Goal: Task Accomplishment & Management: Manage account settings

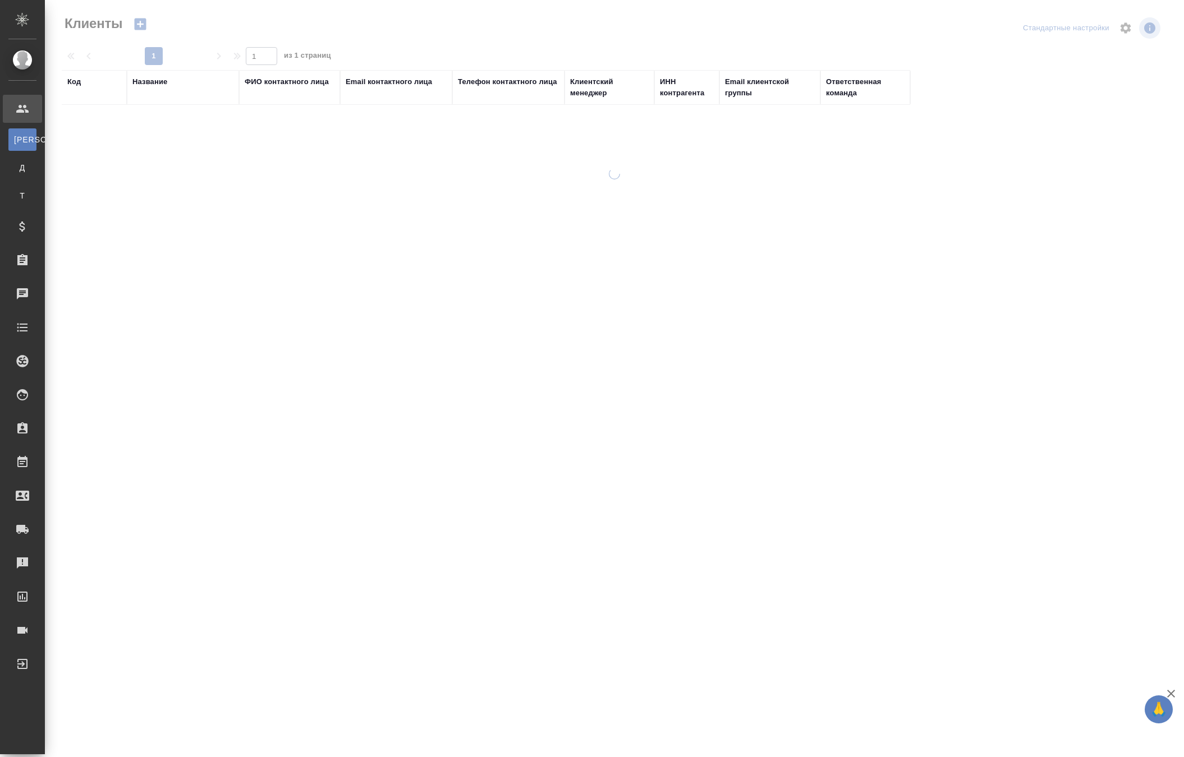
select select "RU"
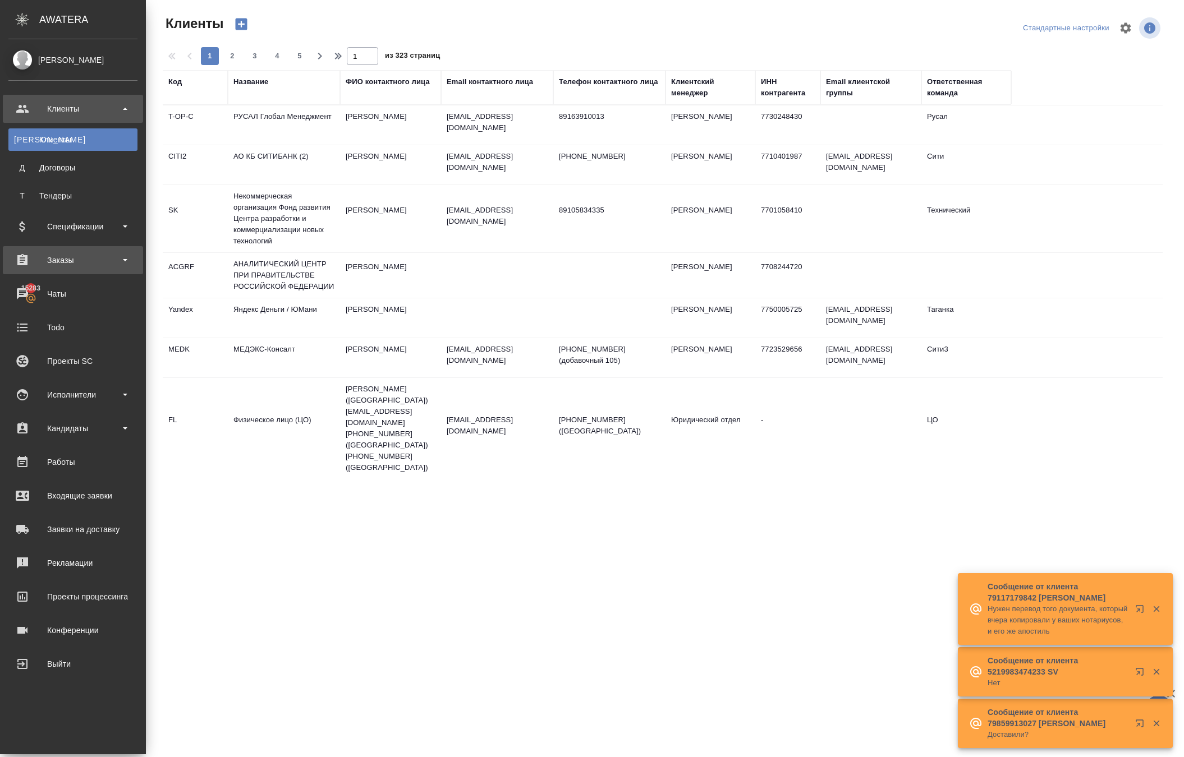
click at [63, 257] on div "Заказы" at bounding box center [72, 260] width 129 height 17
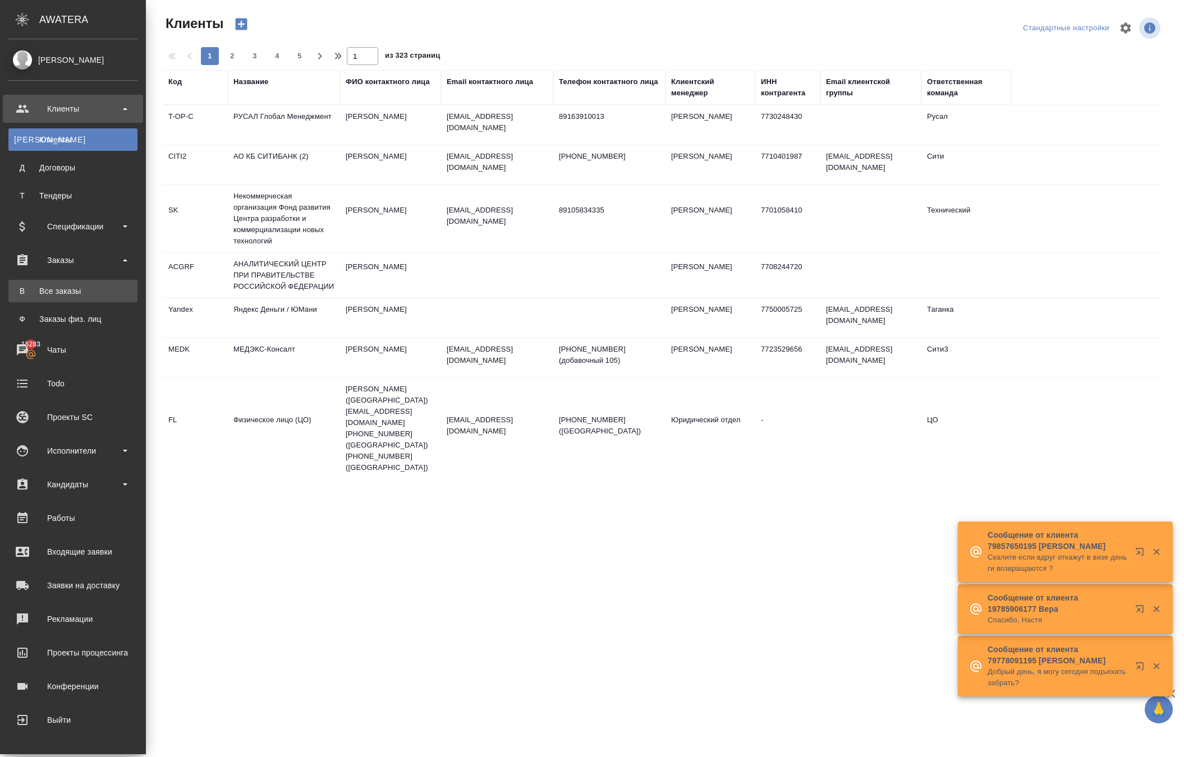
click at [89, 285] on link "В Все заказы" at bounding box center [72, 291] width 129 height 22
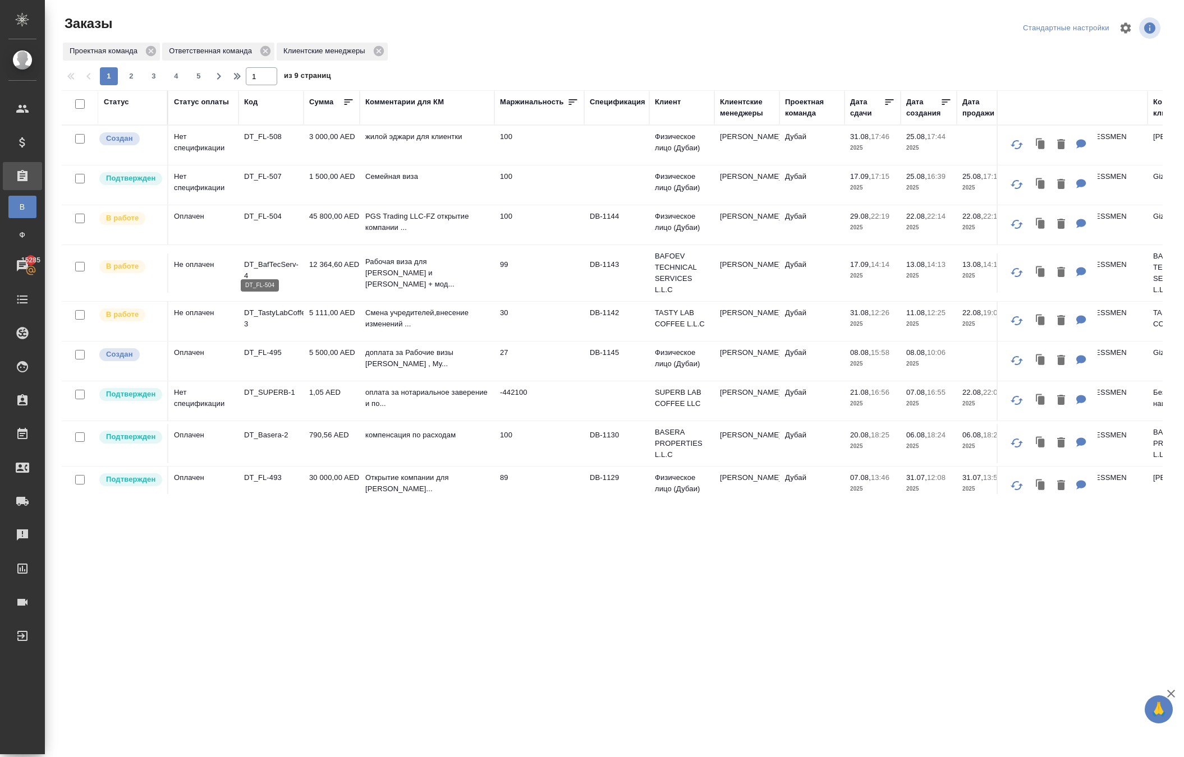
click at [283, 222] on p "DT_FL-504" at bounding box center [271, 216] width 54 height 11
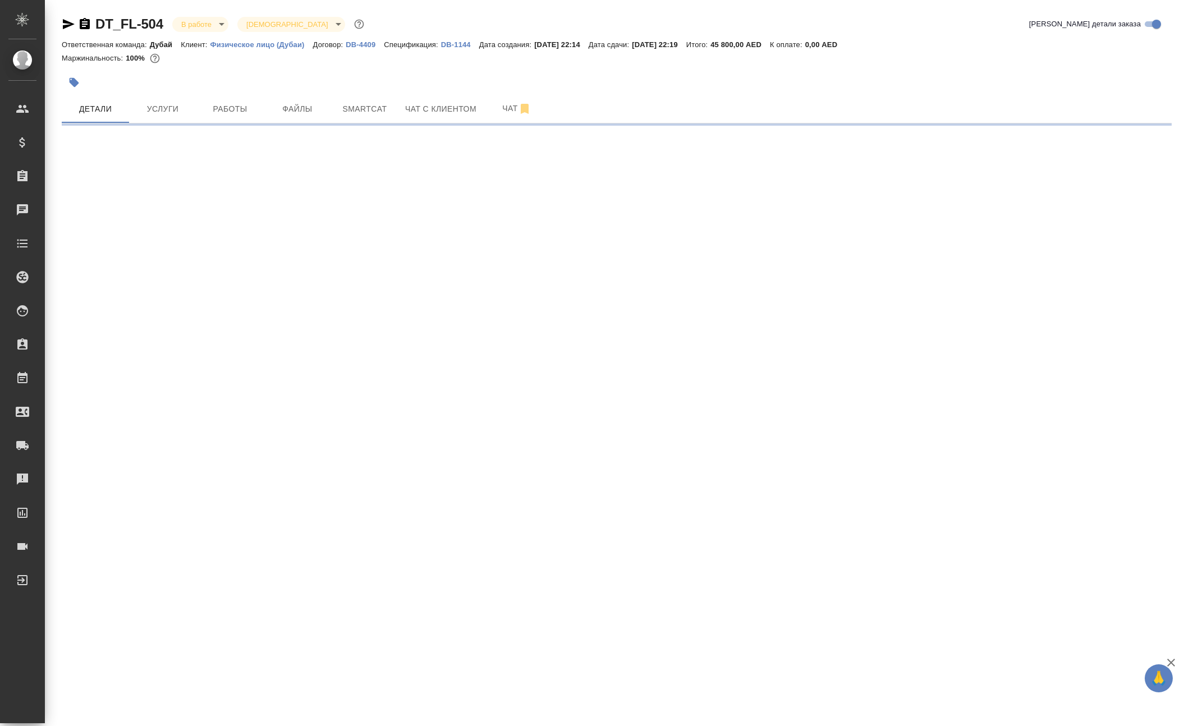
select select "RU"
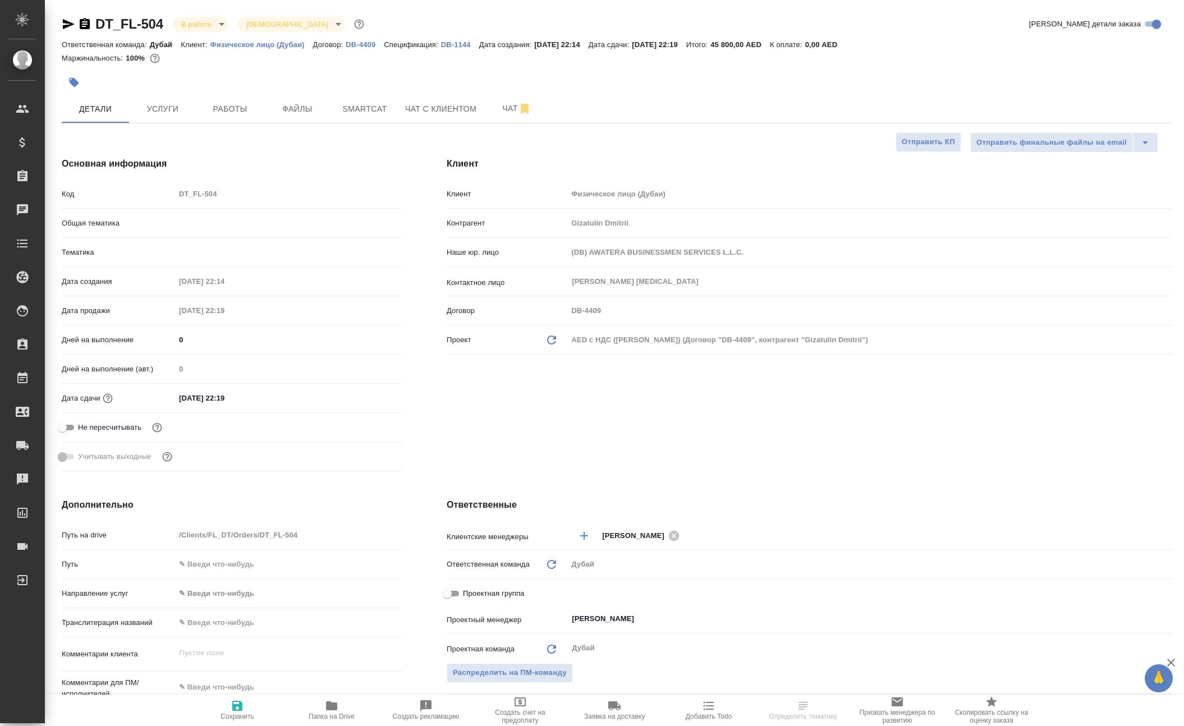
type textarea "x"
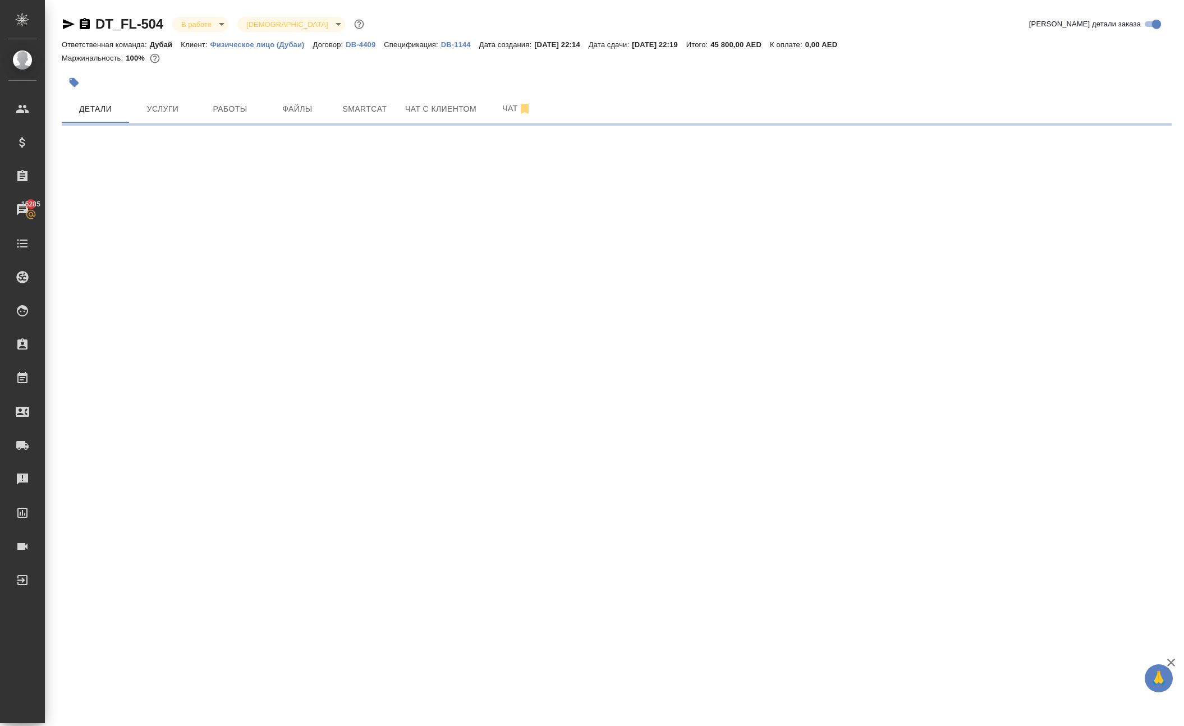
select select "RU"
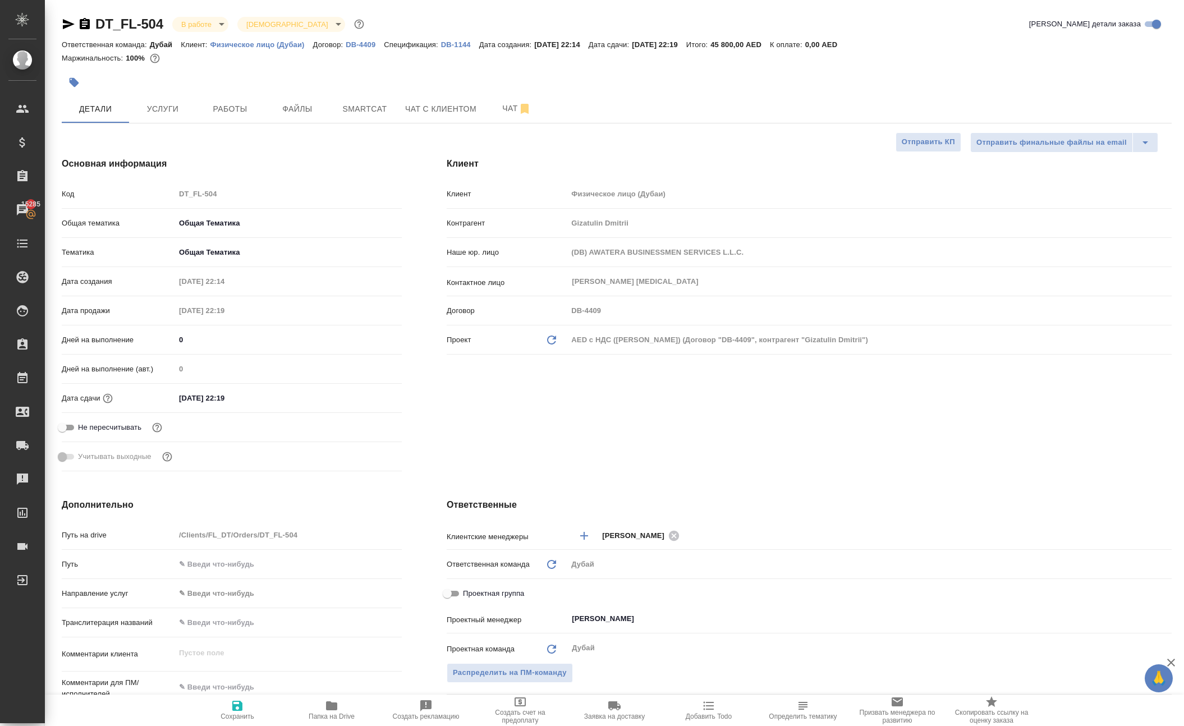
type textarea "x"
click at [217, 116] on span "Работы" at bounding box center [230, 109] width 54 height 14
click at [217, 140] on div "DT_FL-504 В работе inProgress Святая троица holyTrinity Кратко детали заказа От…" at bounding box center [617, 579] width 1122 height 1159
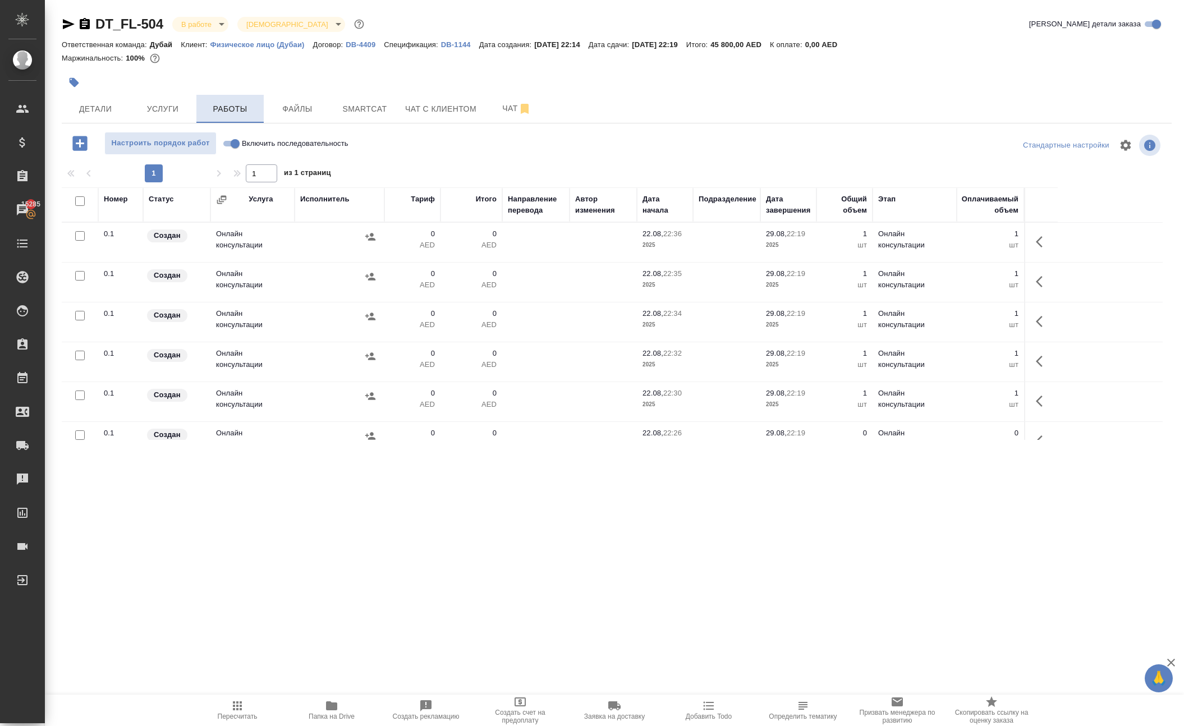
click at [240, 116] on span "Работы" at bounding box center [230, 109] width 54 height 14
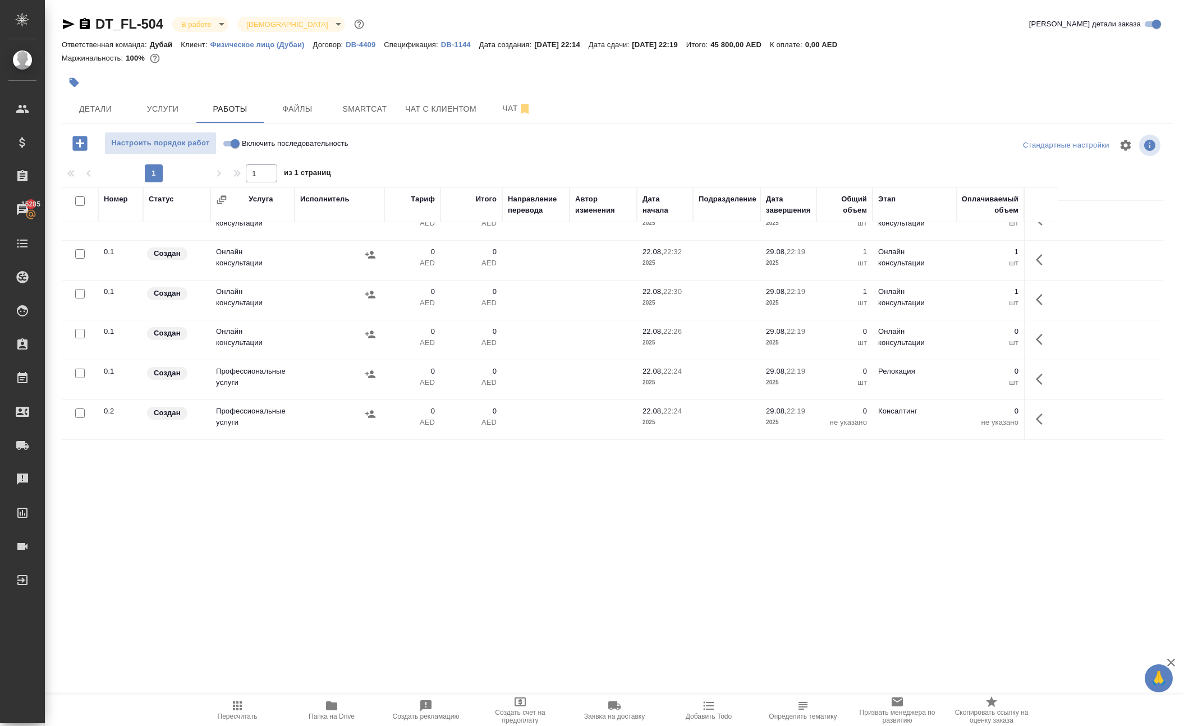
scroll to position [206, 0]
click at [1036, 346] on icon "button" at bounding box center [1042, 339] width 13 height 13
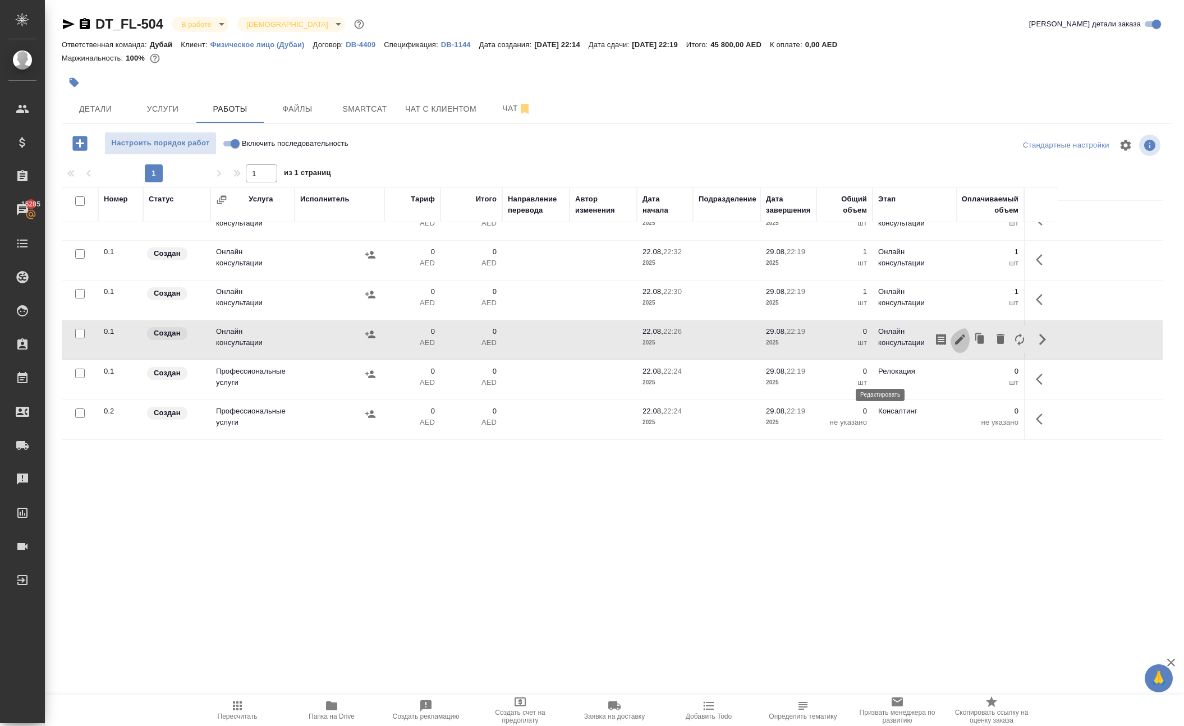
click at [955, 344] on icon "button" at bounding box center [960, 339] width 10 height 10
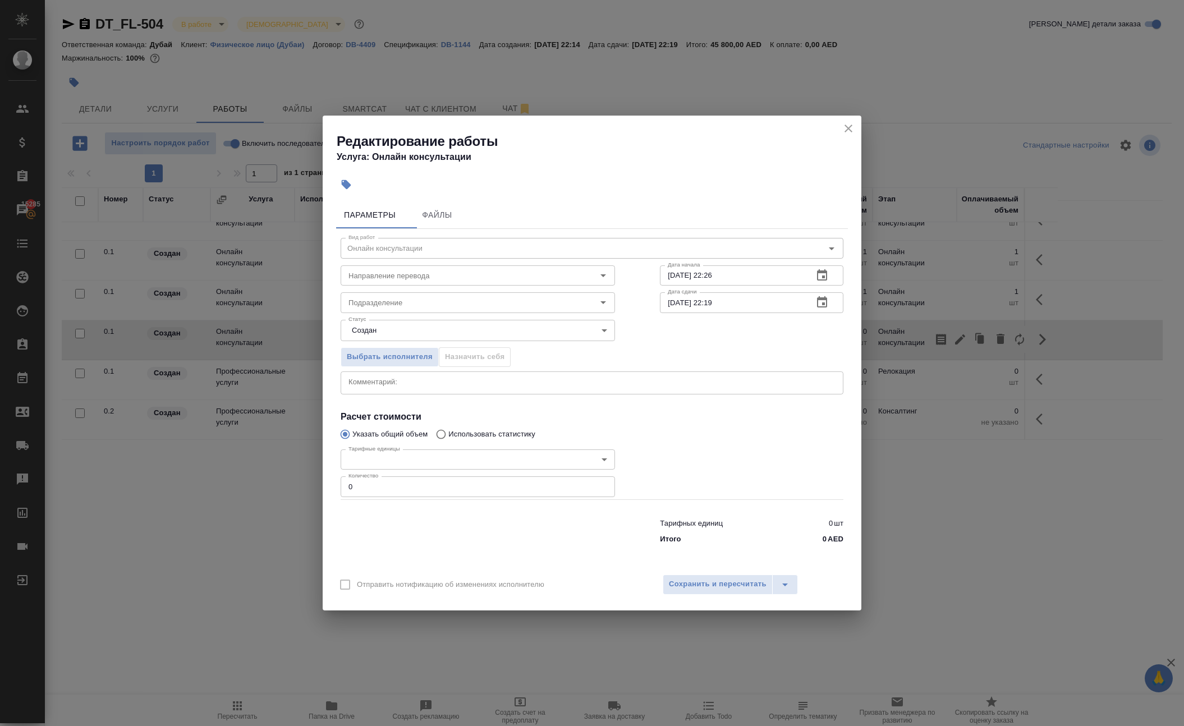
click at [394, 496] on input "0" at bounding box center [478, 486] width 274 height 20
type input "1"
click at [764, 591] on span "Сохранить и пересчитать" at bounding box center [718, 584] width 98 height 13
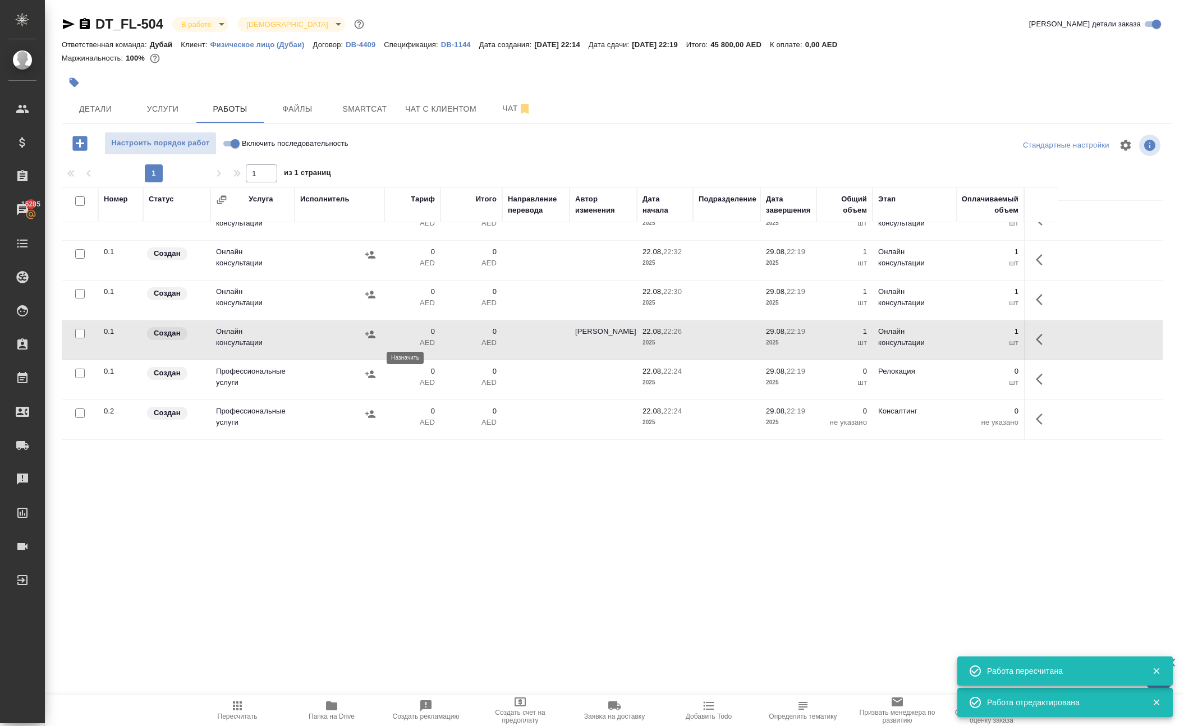
click at [365, 340] on icon "button" at bounding box center [370, 334] width 11 height 11
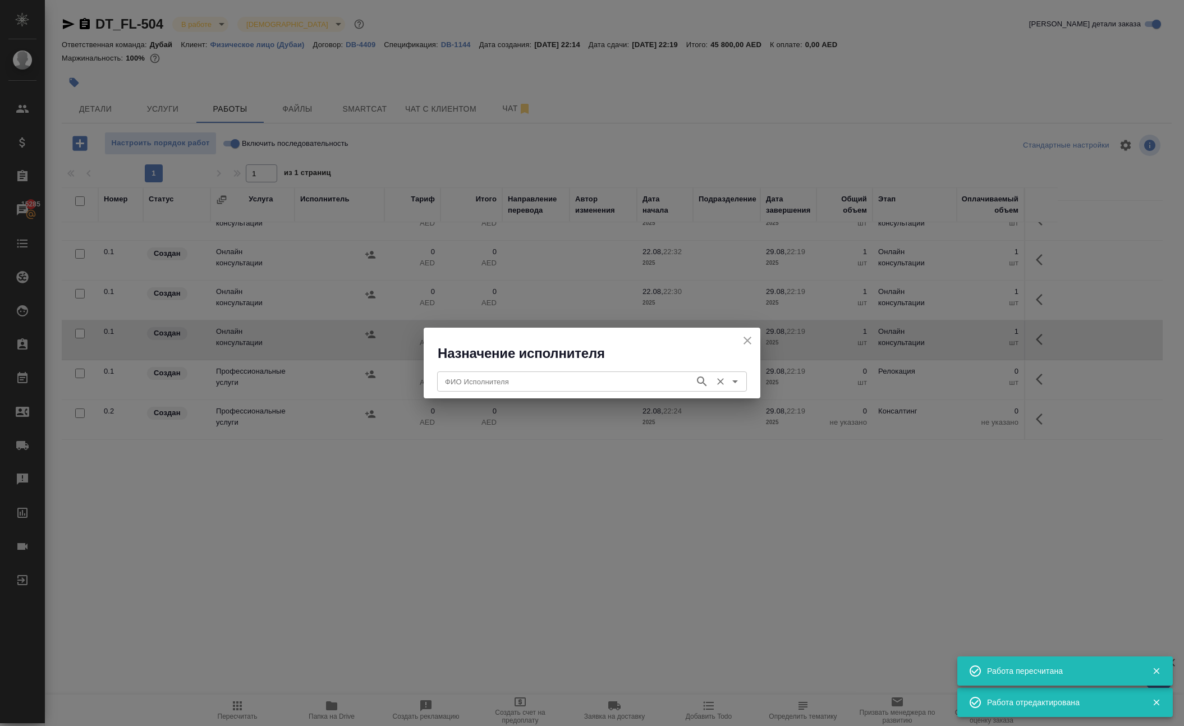
click at [467, 375] on input "ФИО Исполнителя" at bounding box center [564, 381] width 249 height 13
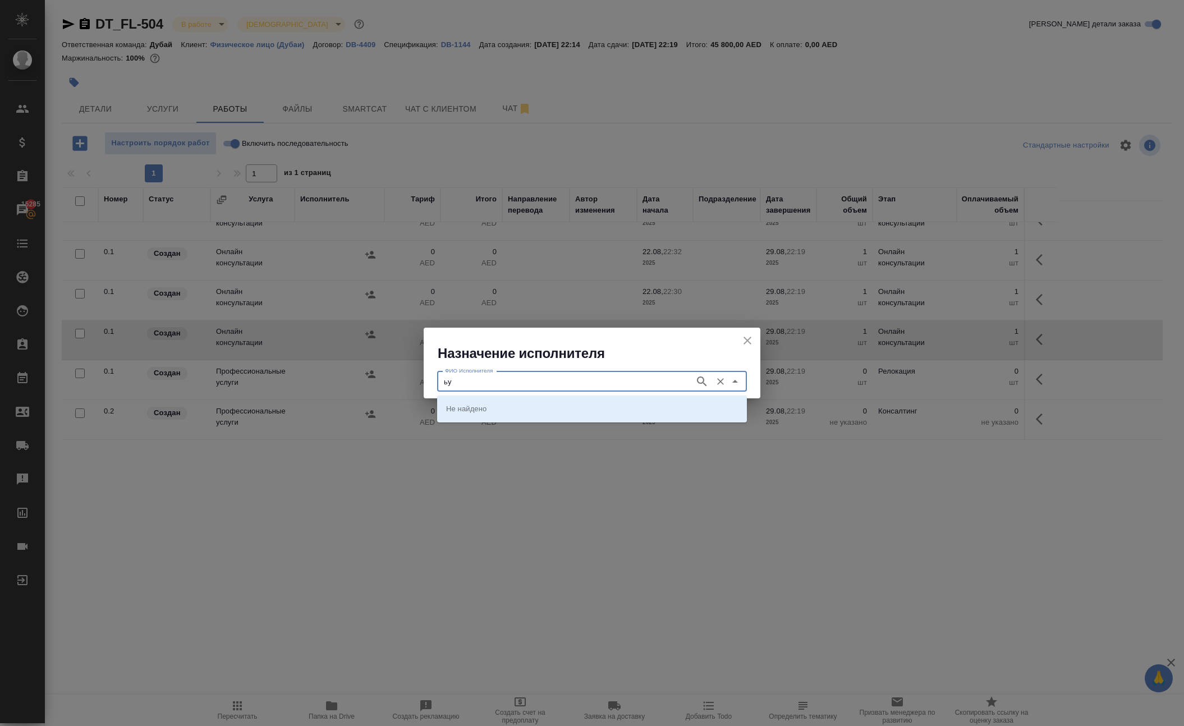
type input "ь"
type input "meydan"
click at [482, 410] on p "Meydan FreeZone" at bounding box center [476, 408] width 61 height 11
type input "Meydan FreeZone"
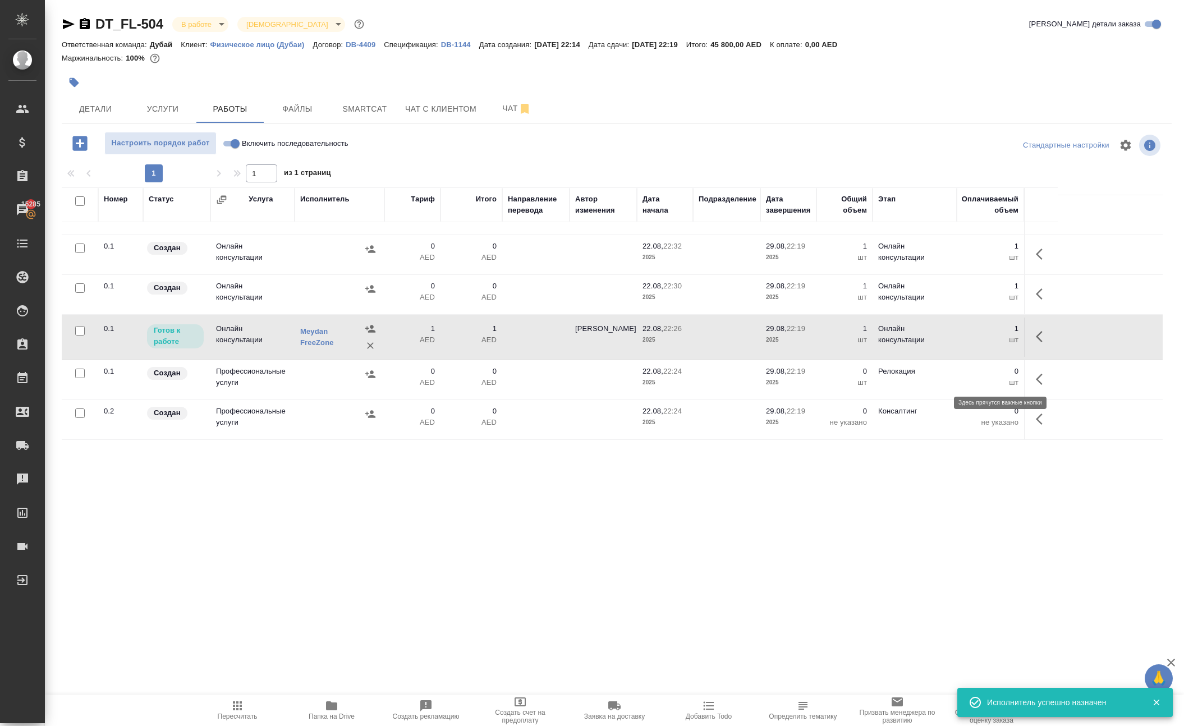
click at [1037, 343] on icon "button" at bounding box center [1042, 336] width 13 height 13
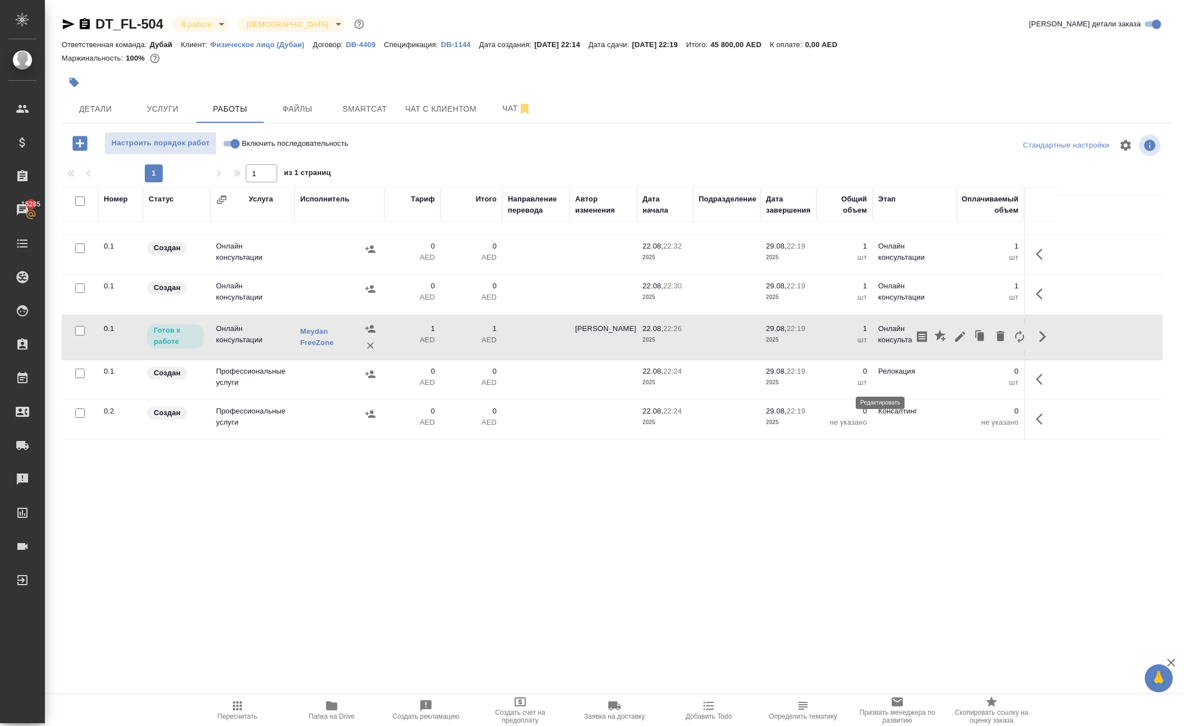
click at [953, 343] on icon "button" at bounding box center [959, 336] width 13 height 13
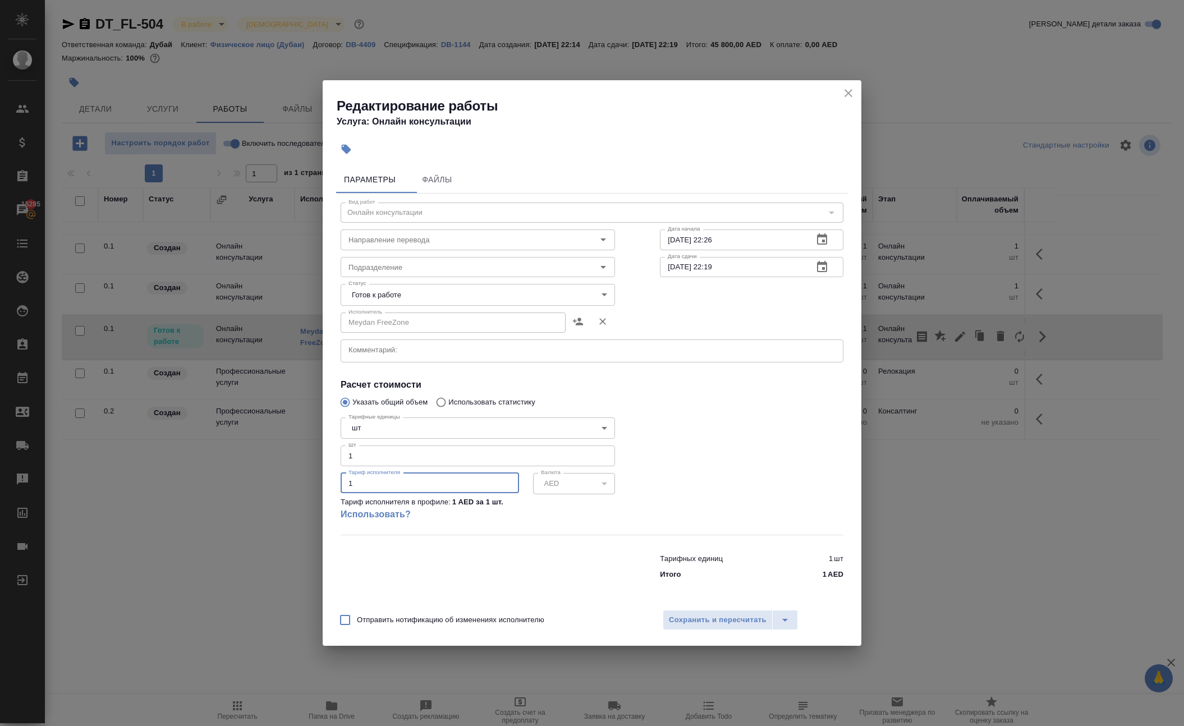
drag, startPoint x: 386, startPoint y: 497, endPoint x: 249, endPoint y: 472, distance: 139.1
click at [259, 476] on div "Редактирование работы Услуга: Онлайн консультации Параметры Файлы Вид работ Онл…" at bounding box center [592, 363] width 1184 height 726
paste input "number"
click at [362, 493] on input "17.370" at bounding box center [430, 483] width 178 height 20
click at [364, 493] on input "17.370" at bounding box center [430, 483] width 178 height 20
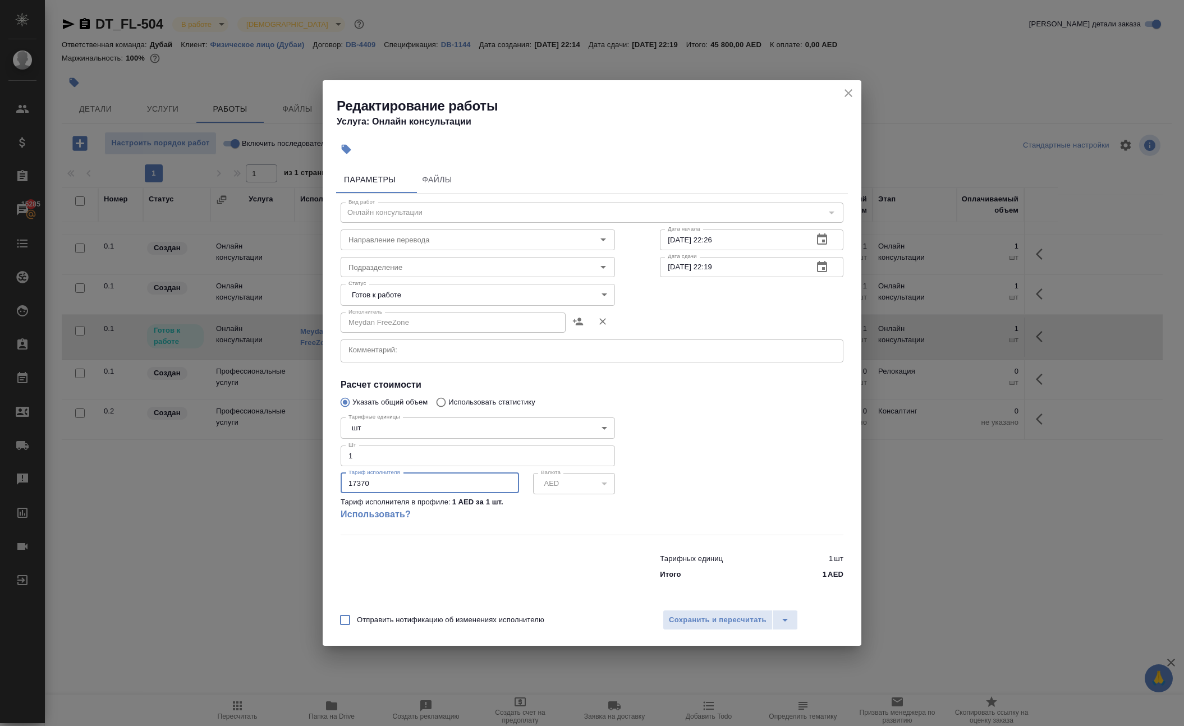
type input "17370"
click at [438, 284] on body "🙏 .cls-1 fill:#fff; AWATERA Solokha Petro Клиенты Спецификации Заказы 15285 Чат…" at bounding box center [592, 363] width 1184 height 726
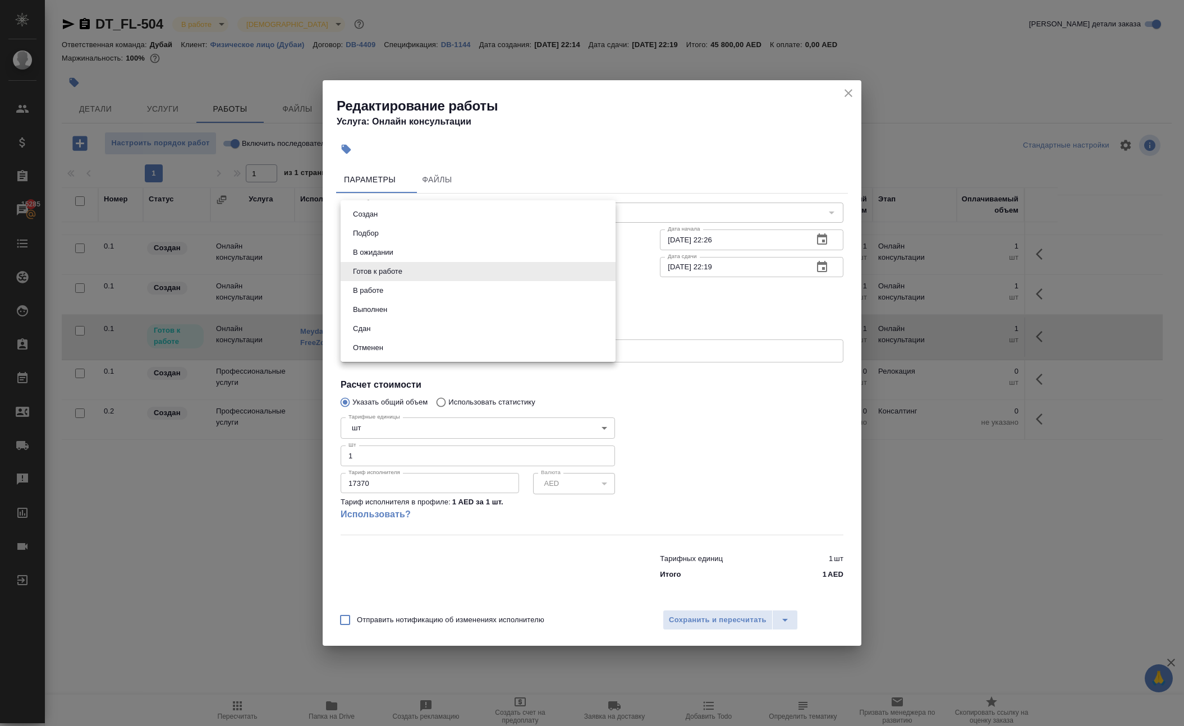
click at [416, 338] on li "Сдан" at bounding box center [478, 328] width 275 height 19
type input "closed"
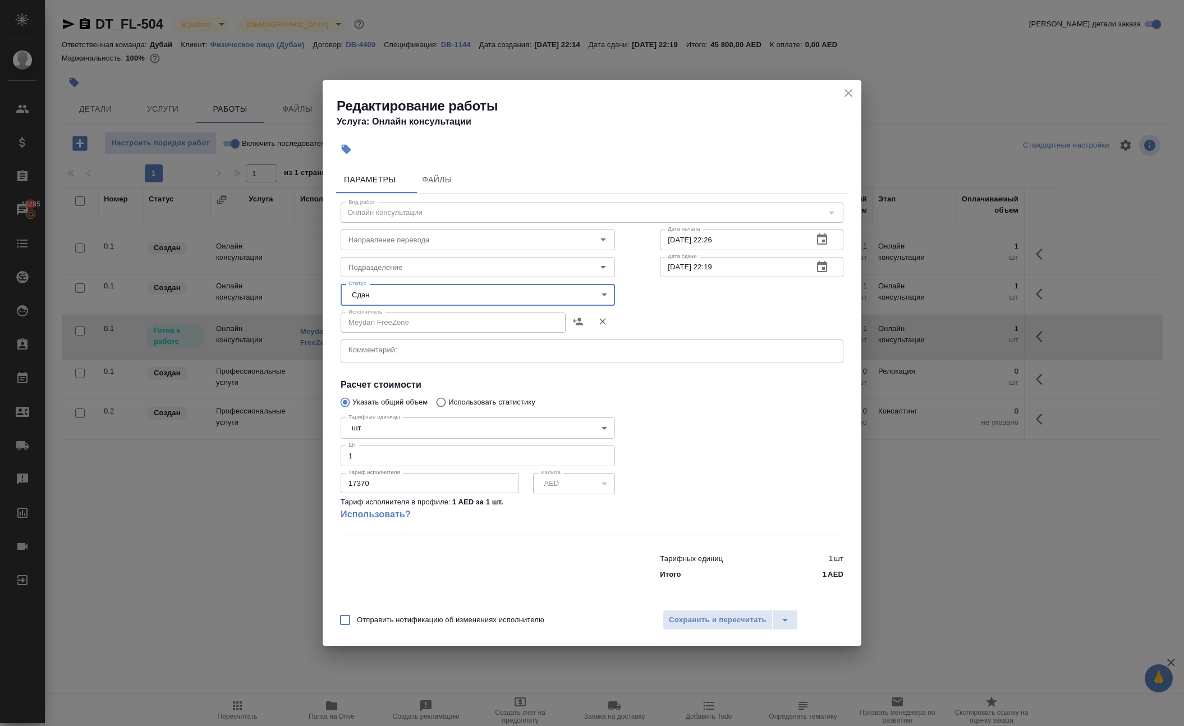
click at [425, 353] on div "x Комментарий:" at bounding box center [592, 350] width 503 height 23
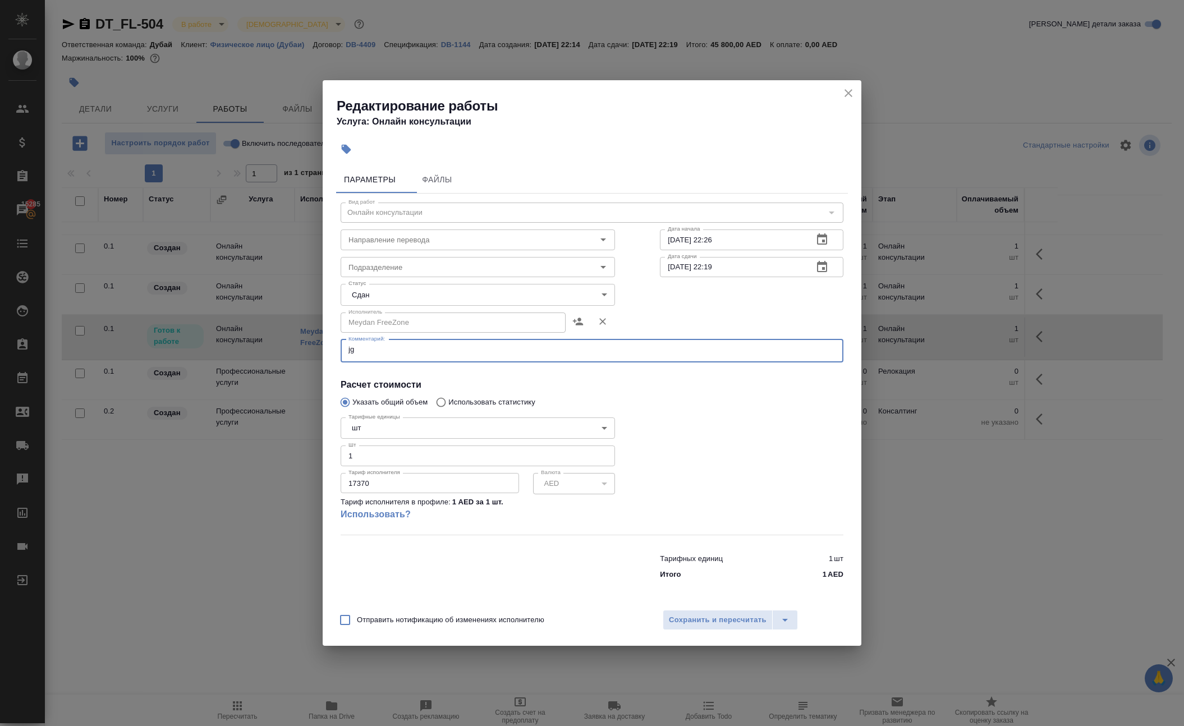
type textarea "j"
click at [384, 349] on textarea "оплата по инвойсу" at bounding box center [591, 350] width 487 height 11
click at [511, 347] on textarea "оплата картой по инвойсу" at bounding box center [591, 350] width 487 height 11
paste textarea "MFZ - 211681"
type textarea "оплата картой по инвойсу MFZ - 211681"
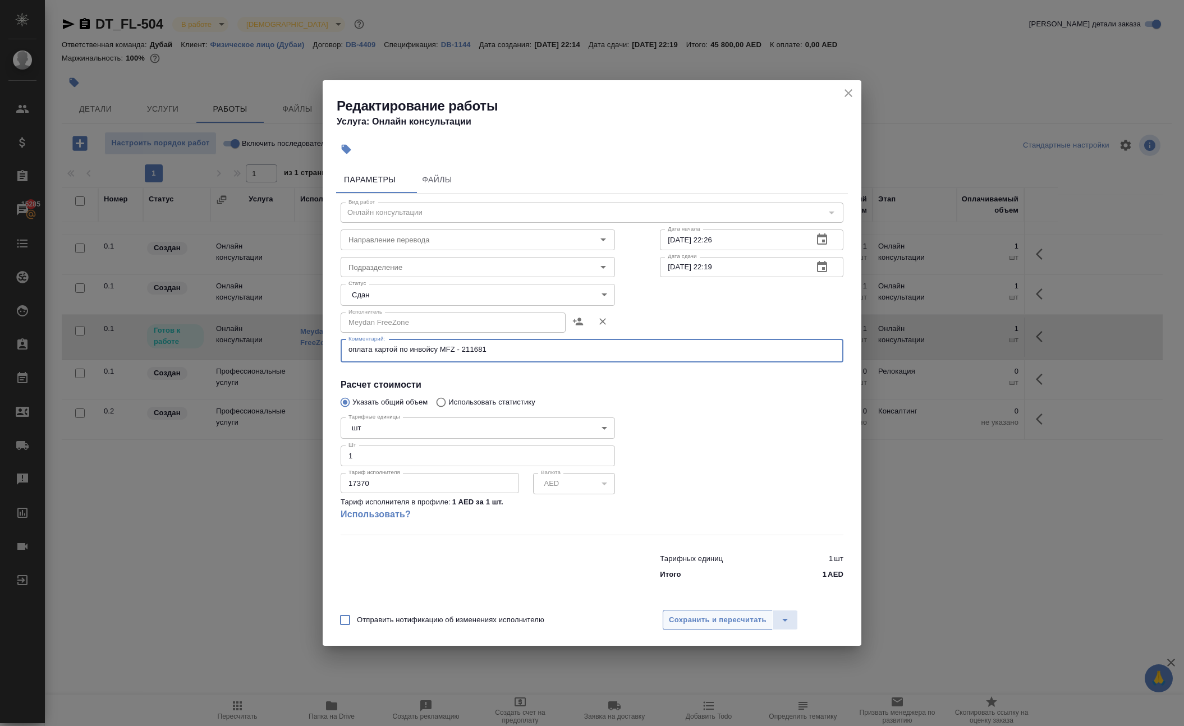
click at [686, 627] on span "Сохранить и пересчитать" at bounding box center [718, 620] width 98 height 13
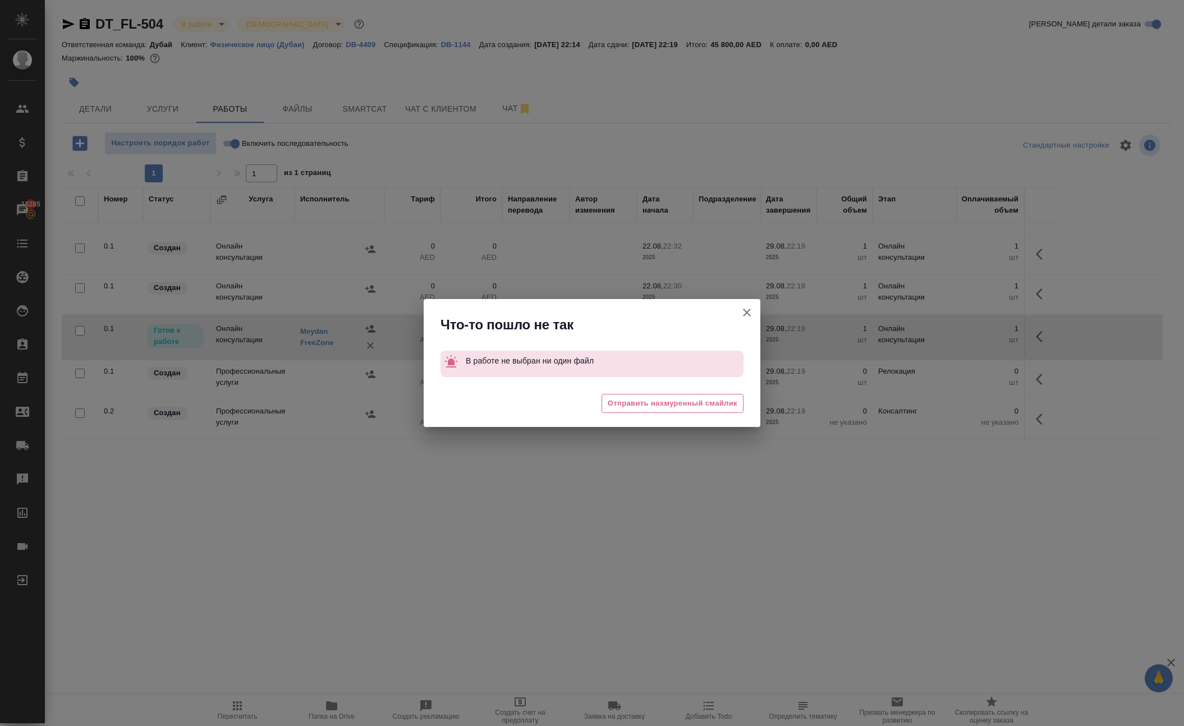
click at [740, 306] on icon "button" at bounding box center [746, 312] width 13 height 13
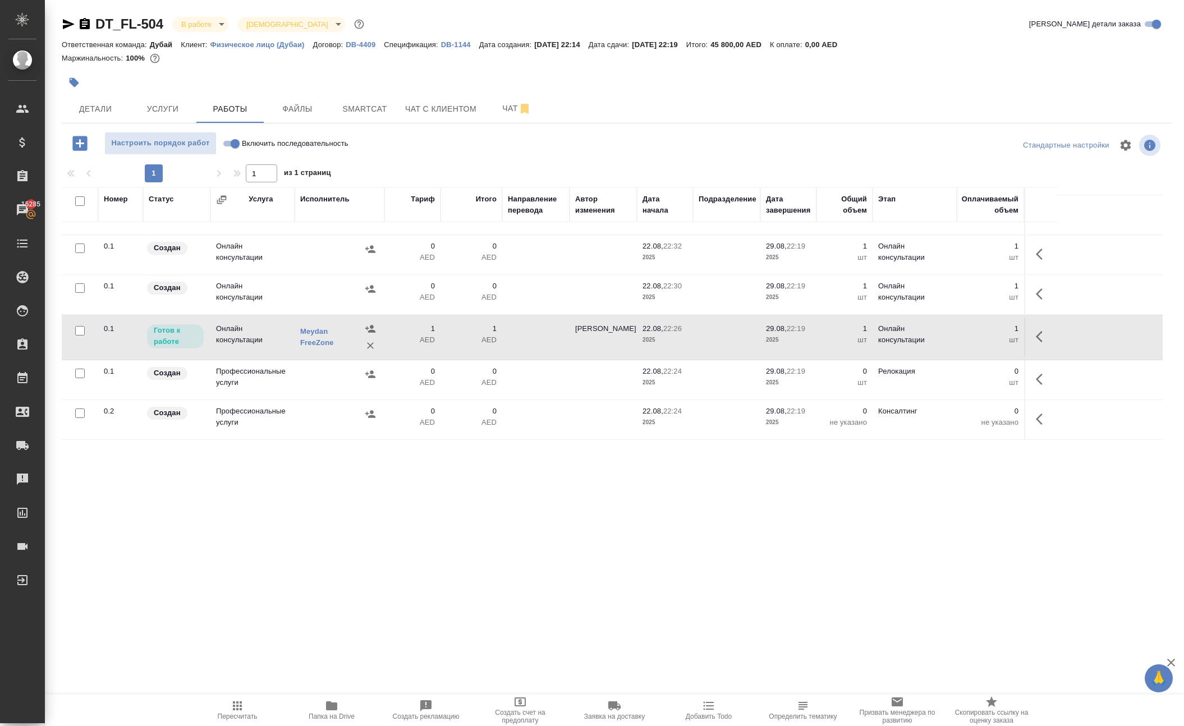
click at [251, 150] on input "Включить последовательность" at bounding box center [235, 143] width 40 height 13
click at [255, 150] on input "Включить последовательность" at bounding box center [235, 143] width 40 height 13
checkbox input "true"
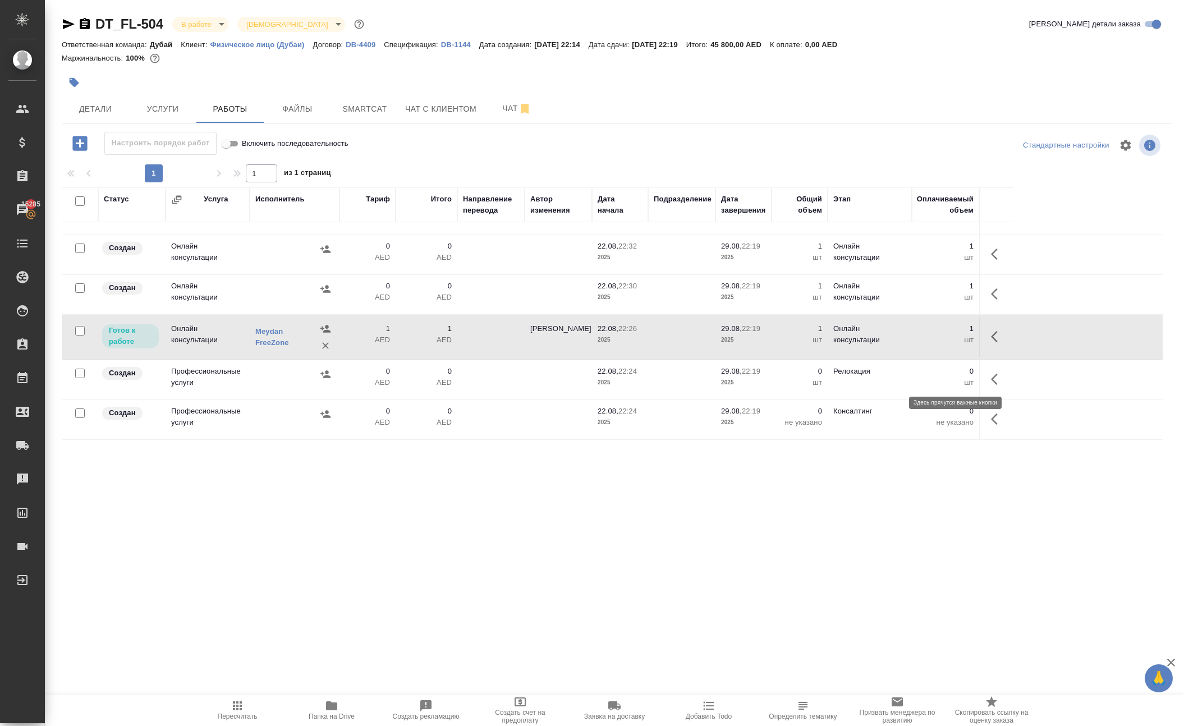
click at [991, 342] on icon "button" at bounding box center [994, 336] width 7 height 11
click at [910, 342] on icon "button" at bounding box center [915, 337] width 10 height 10
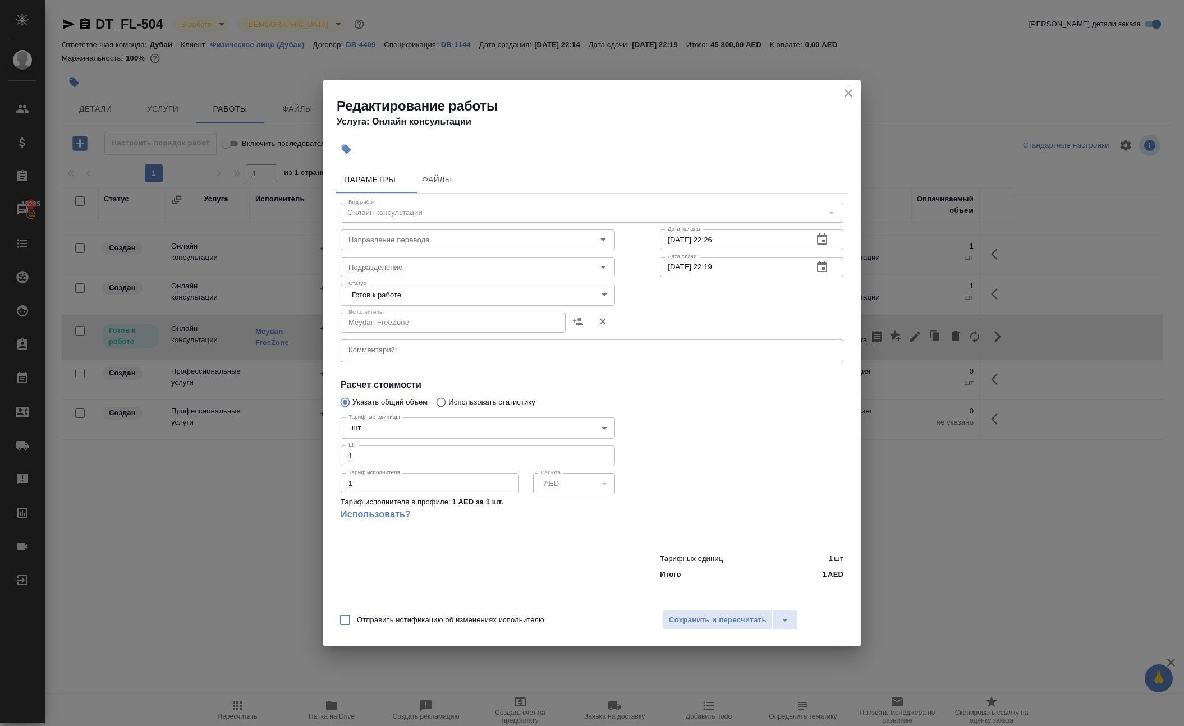
click at [466, 355] on div "x Комментарий:" at bounding box center [592, 350] width 503 height 23
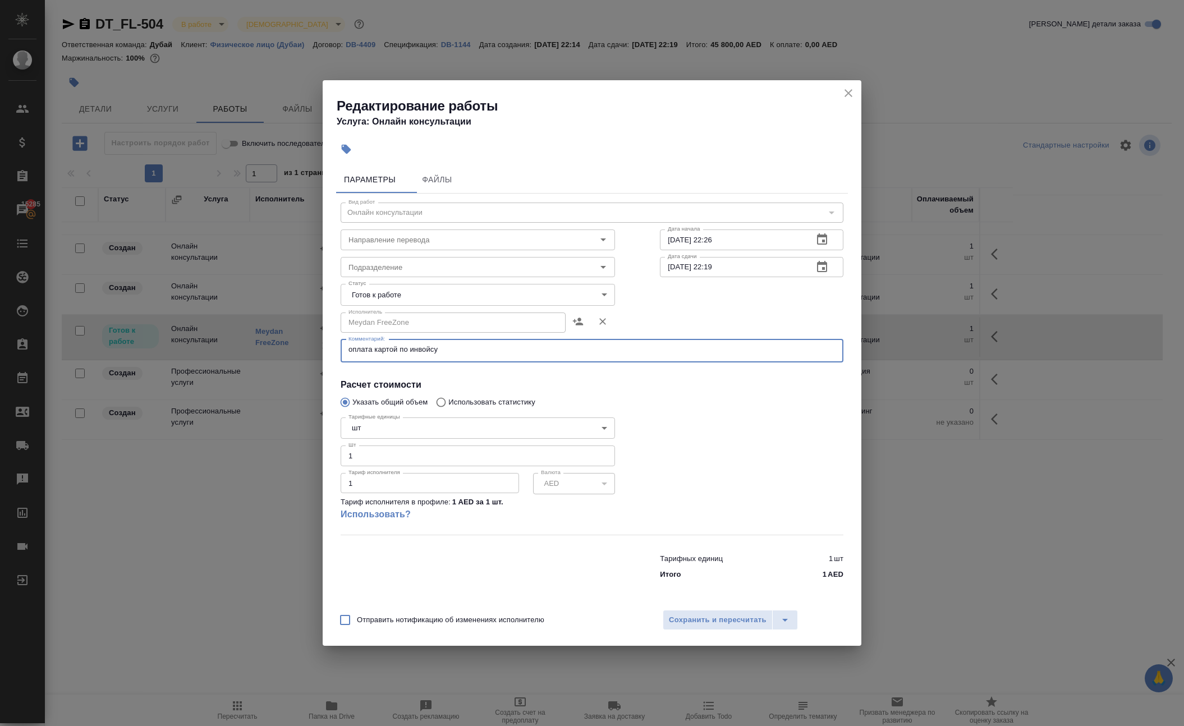
paste textarea "MFZ - 211681"
type textarea "оплата картой по инвойсу MFZ - 211681"
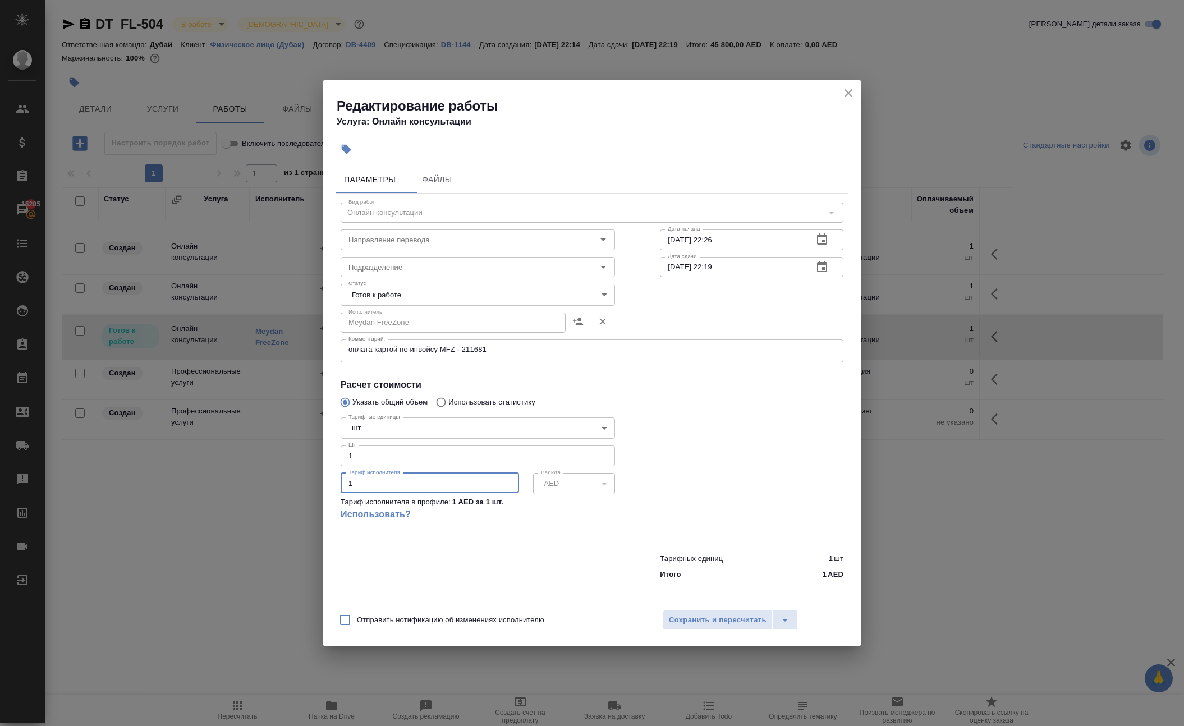
drag, startPoint x: 439, startPoint y: 497, endPoint x: 301, endPoint y: 479, distance: 139.2
click at [307, 485] on div "Редактирование работы Услуга: Онлайн консультации Параметры Файлы Вид работ Онл…" at bounding box center [592, 363] width 1184 height 726
paste input "number"
click at [724, 627] on span "Сохранить и пересчитать" at bounding box center [718, 620] width 98 height 13
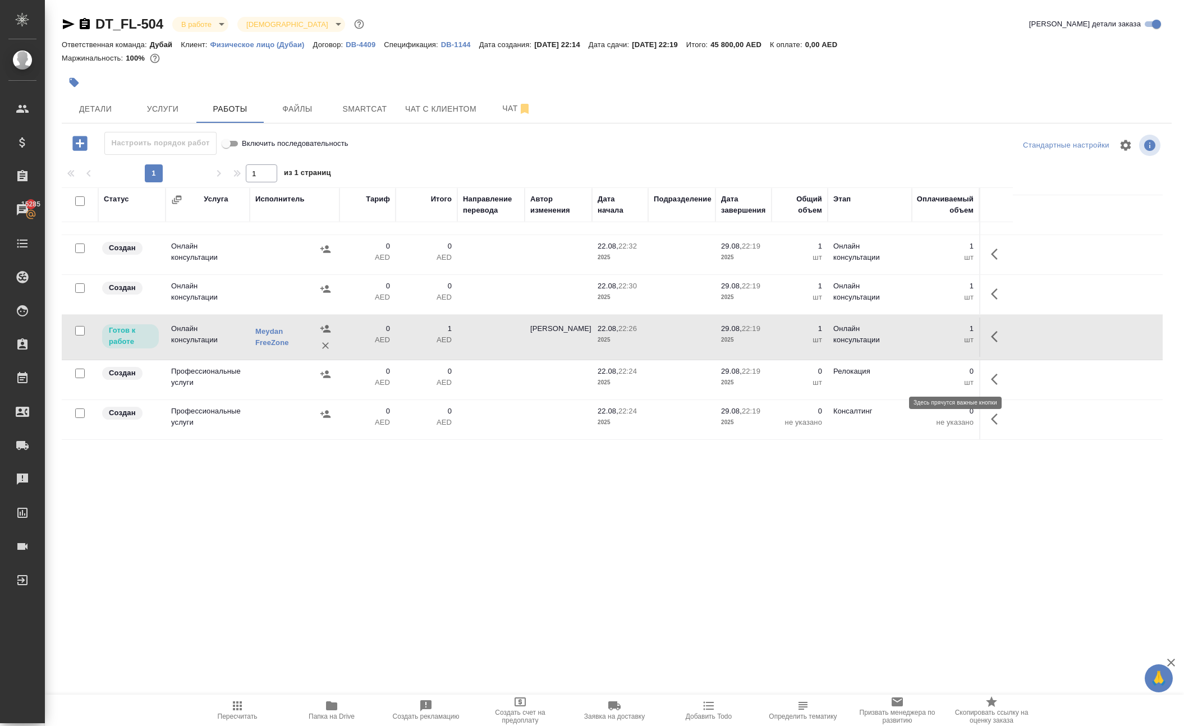
click at [991, 343] on icon "button" at bounding box center [997, 336] width 13 height 13
click at [908, 343] on icon "button" at bounding box center [914, 336] width 13 height 13
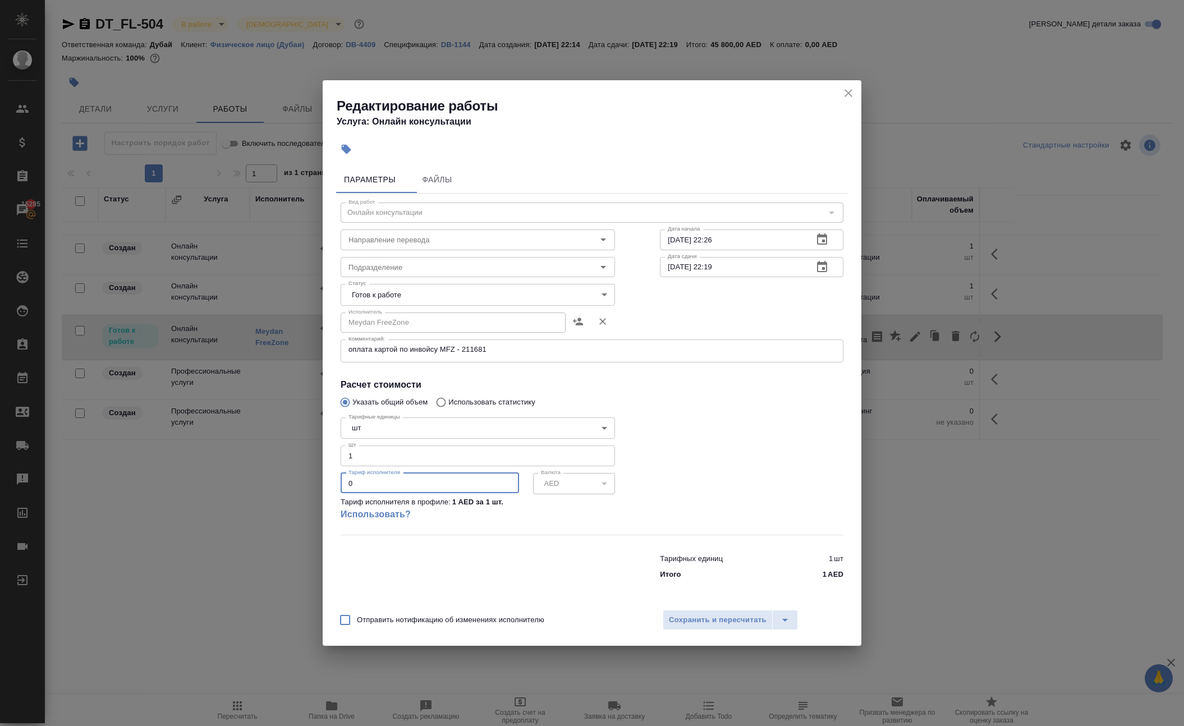
drag, startPoint x: 451, startPoint y: 500, endPoint x: 227, endPoint y: 468, distance: 226.7
click at [241, 472] on div "Редактирование работы Услуга: Онлайн консультации Параметры Файлы Вид работ Онл…" at bounding box center [592, 363] width 1184 height 726
paste input "number"
click at [365, 493] on input "17.370" at bounding box center [430, 483] width 178 height 20
type input "17370"
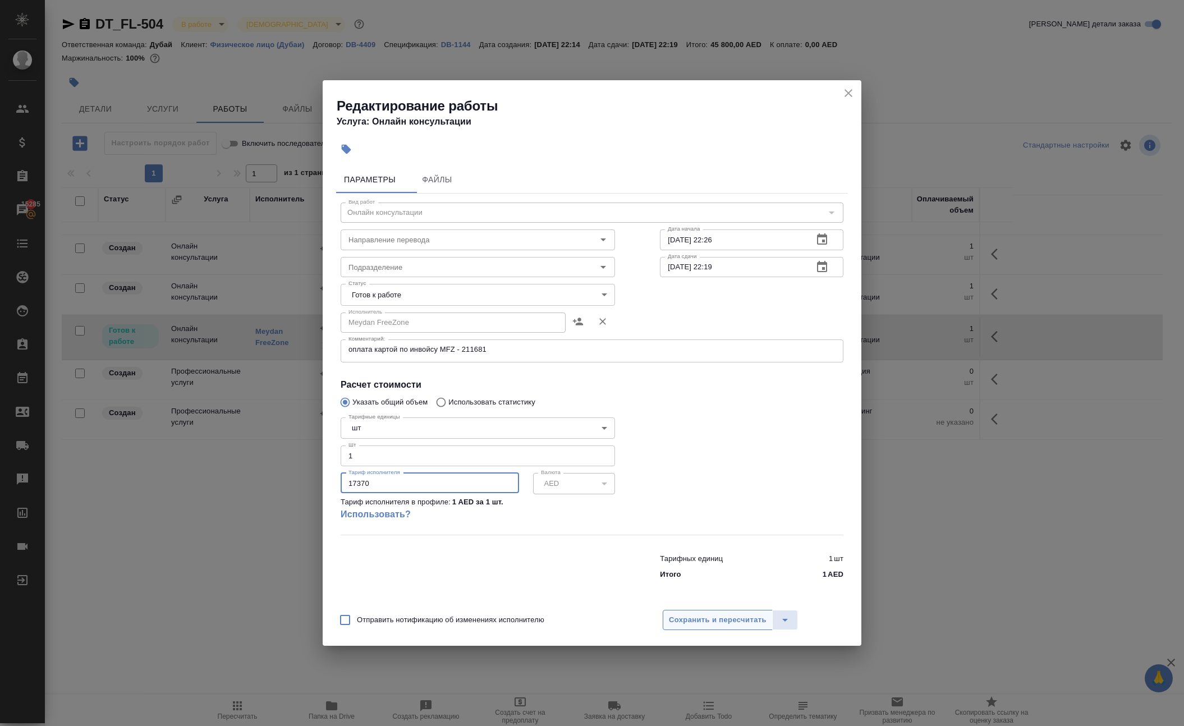
click at [704, 627] on span "Сохранить и пересчитать" at bounding box center [718, 620] width 98 height 13
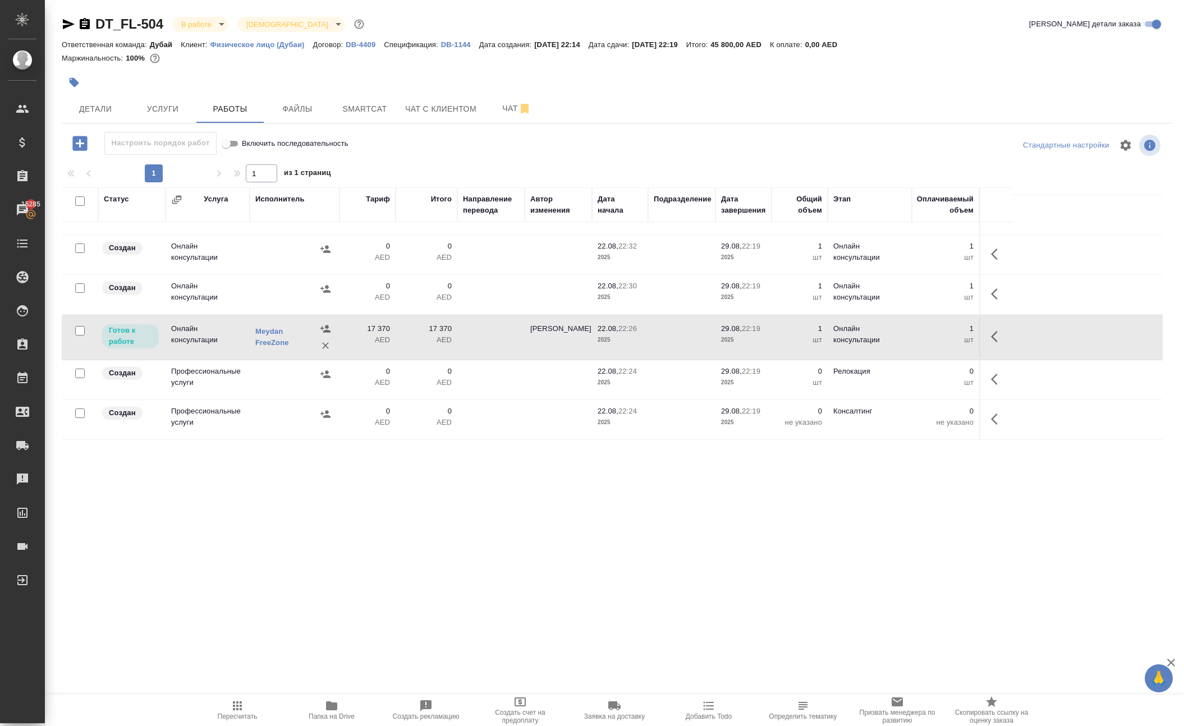
click at [235, 705] on icon "button" at bounding box center [237, 705] width 13 height 13
